Goal: Task Accomplishment & Management: Manage account settings

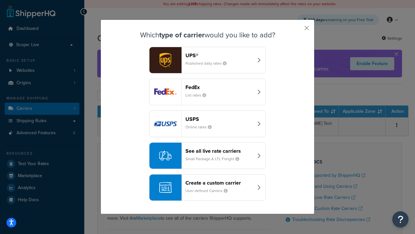
click at [219, 87] on header "FedEx" at bounding box center [220, 87] width 68 height 6
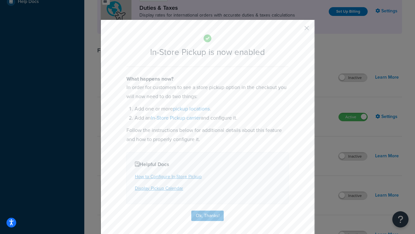
click at [297, 30] on button "button" at bounding box center [298, 31] width 2 height 2
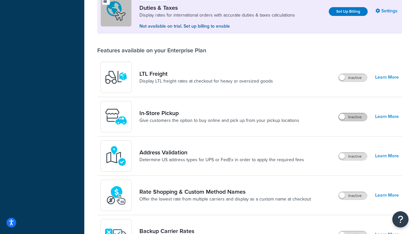
scroll to position [198, 0]
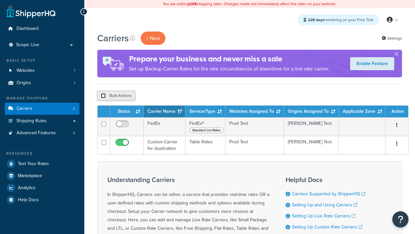
click at [103, 96] on input "checkbox" at bounding box center [103, 95] width 5 height 5
checkbox input "true"
click at [175, 96] on button "Delete" at bounding box center [173, 96] width 22 height 10
